Goal: Find contact information: Find contact information

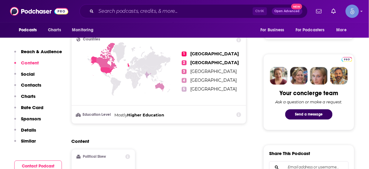
scroll to position [223, 0]
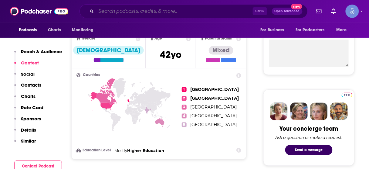
click at [183, 10] on input "Search podcasts, credits, & more..." at bounding box center [174, 11] width 157 height 10
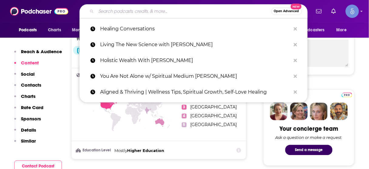
paste input "Total Mental Performance"
type input "Total Mental Performance"
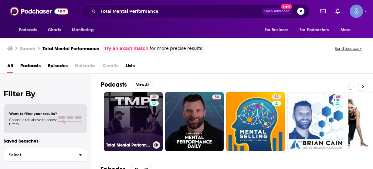
click at [141, 106] on link "35 Total Mental Performance" at bounding box center [133, 121] width 59 height 59
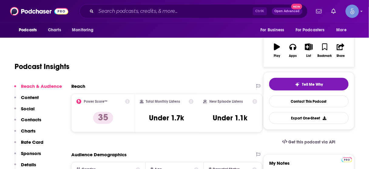
scroll to position [97, 0]
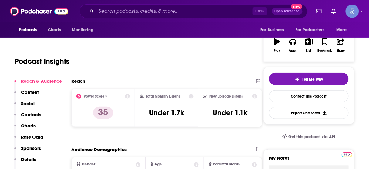
click at [38, 116] on p "Contacts" at bounding box center [31, 114] width 20 height 6
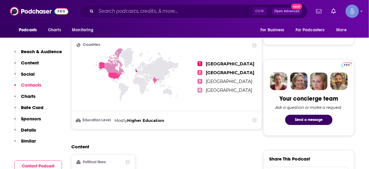
scroll to position [419, 0]
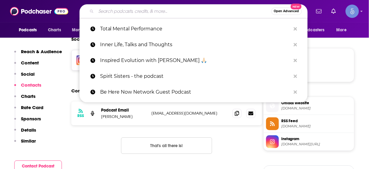
click at [187, 9] on input "Search podcasts, credits, & more..." at bounding box center [183, 11] width 175 height 10
paste input "Accelerate Your Performance"
type input "Accelerate Your Performance"
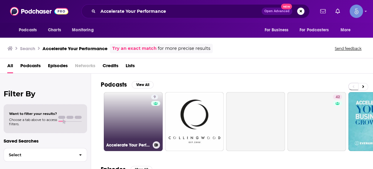
click at [131, 110] on link "9 Accelerate Your Performance" at bounding box center [133, 121] width 59 height 59
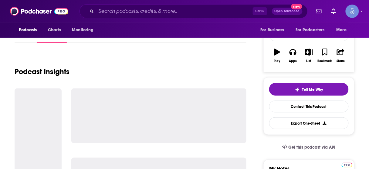
scroll to position [97, 0]
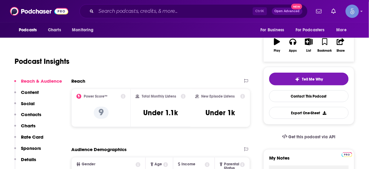
click at [39, 115] on p "Contacts" at bounding box center [31, 114] width 20 height 6
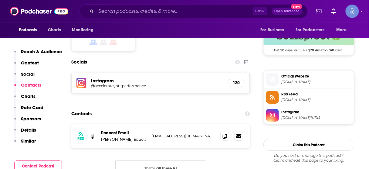
scroll to position [503, 0]
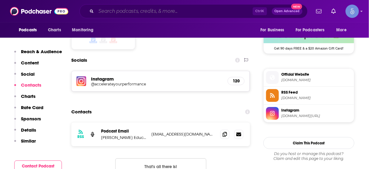
click at [122, 12] on input "Search podcasts, credits, & more..." at bounding box center [174, 11] width 157 height 10
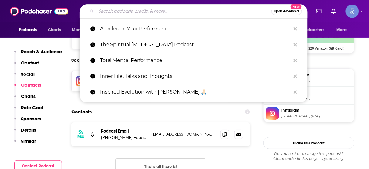
paste input "Women's Performance"
type input "Women's Performance"
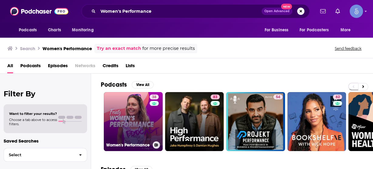
click at [131, 121] on link "38 Women's Performance" at bounding box center [133, 121] width 59 height 59
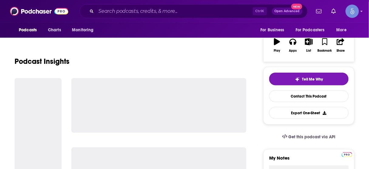
scroll to position [73, 0]
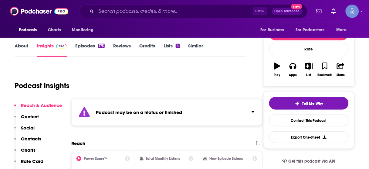
click at [31, 137] on p "Contacts" at bounding box center [31, 139] width 20 height 6
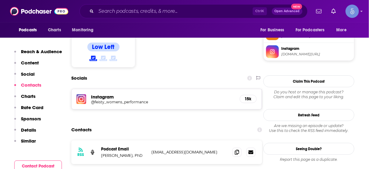
scroll to position [537, 0]
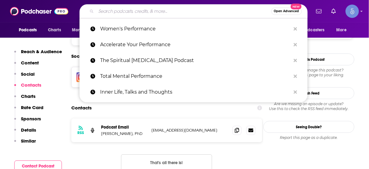
click at [140, 14] on input "Search podcasts, credits, & more..." at bounding box center [183, 11] width 175 height 10
paste input "Provider's Edge | Peak Performance Guide for Healthcare Entrepreneurs"
type input "Provider's Edge | Peak Performance Guide for Healthcare Entrepreneurs"
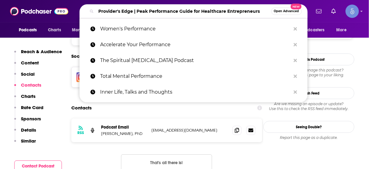
scroll to position [0, 2]
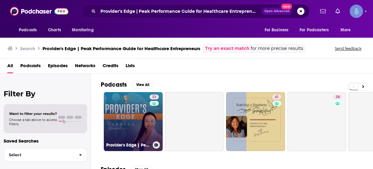
click at [132, 120] on link "33 Provider's Edge | Peak Performance Guide for Healthcare Entrepreneurs" at bounding box center [133, 121] width 59 height 59
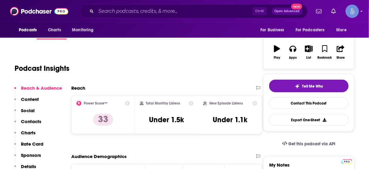
click at [33, 121] on p "Contacts" at bounding box center [31, 121] width 20 height 6
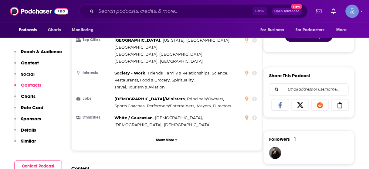
scroll to position [541, 0]
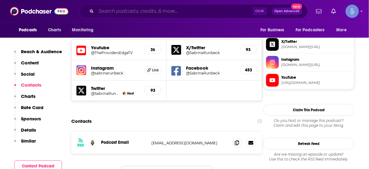
click at [209, 10] on input "Search podcasts, credits, & more..." at bounding box center [174, 11] width 157 height 10
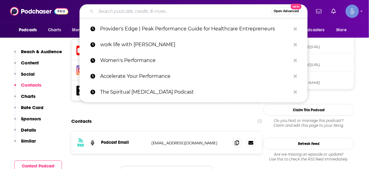
paste input "The Principles of Performance"
type input "The Principles of Performance"
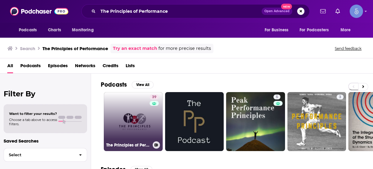
click at [136, 113] on link "39 The Principles of Performance" at bounding box center [133, 121] width 59 height 59
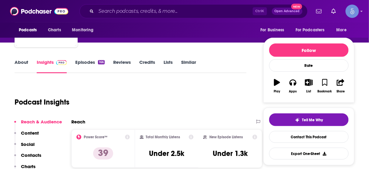
scroll to position [97, 0]
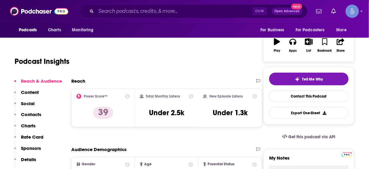
click at [36, 113] on p "Contacts" at bounding box center [31, 114] width 20 height 6
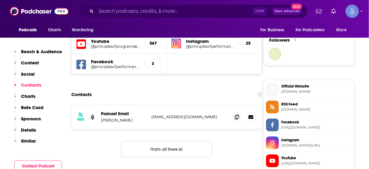
scroll to position [439, 0]
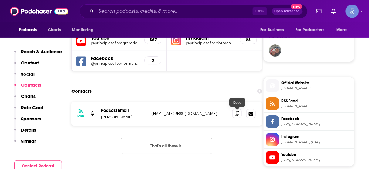
click at [238, 113] on icon at bounding box center [237, 113] width 4 height 5
click at [176, 10] on input "Search podcasts, credits, & more..." at bounding box center [174, 11] width 157 height 10
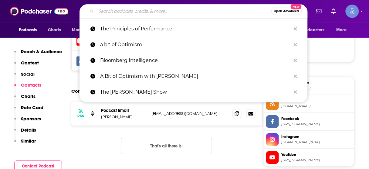
paste input "EDGE with [PERSON_NAME]"
type input "EDGE with [PERSON_NAME]"
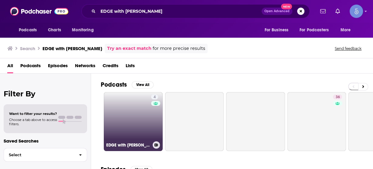
click at [139, 115] on link "4 EDGE with [PERSON_NAME]" at bounding box center [133, 121] width 59 height 59
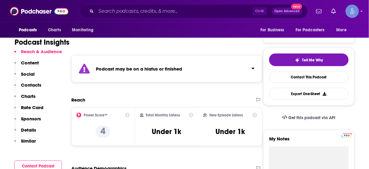
scroll to position [146, 0]
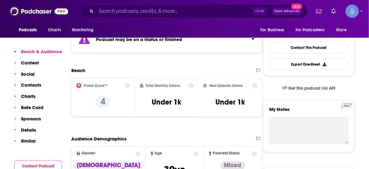
click at [36, 84] on p "Contacts" at bounding box center [31, 85] width 20 height 6
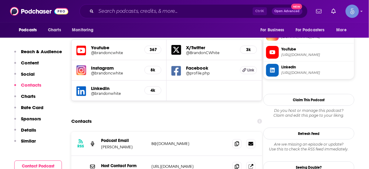
scroll to position [571, 0]
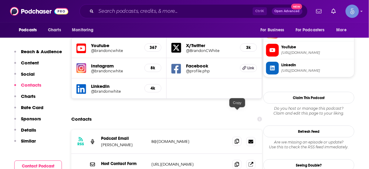
click at [237, 139] on icon at bounding box center [237, 141] width 4 height 5
click at [196, 9] on input "Search podcasts, credits, & more..." at bounding box center [174, 11] width 157 height 10
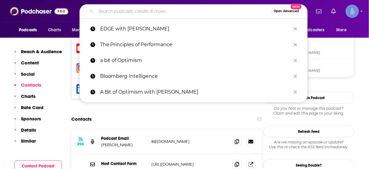
paste input "The Performance Psychcast"
type input "The Performance Psychcast"
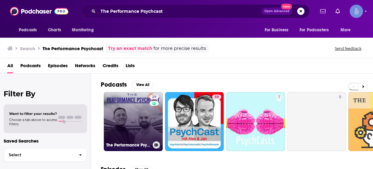
click at [142, 119] on link "29 The Performance Psychcast" at bounding box center [133, 121] width 59 height 59
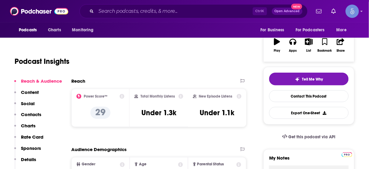
click at [29, 114] on p "Contacts" at bounding box center [31, 114] width 20 height 6
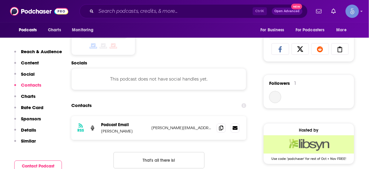
scroll to position [407, 0]
